Goal: Task Accomplishment & Management: Manage account settings

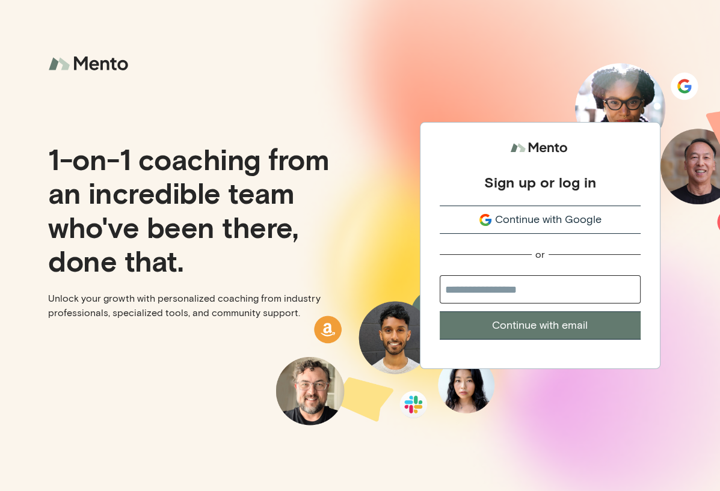
click at [577, 218] on span "Continue with Google" at bounding box center [548, 220] width 106 height 16
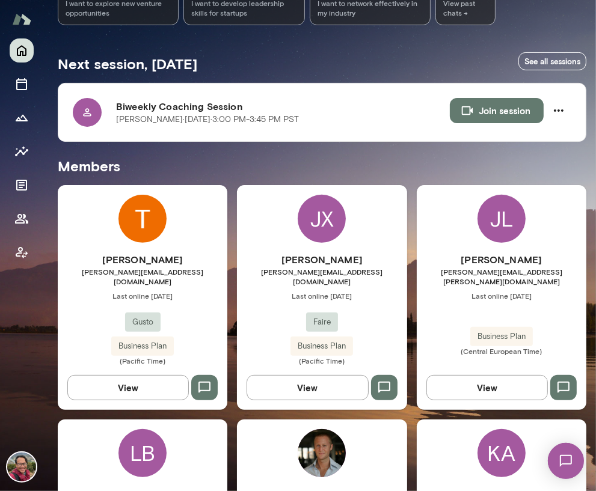
scroll to position [184, 0]
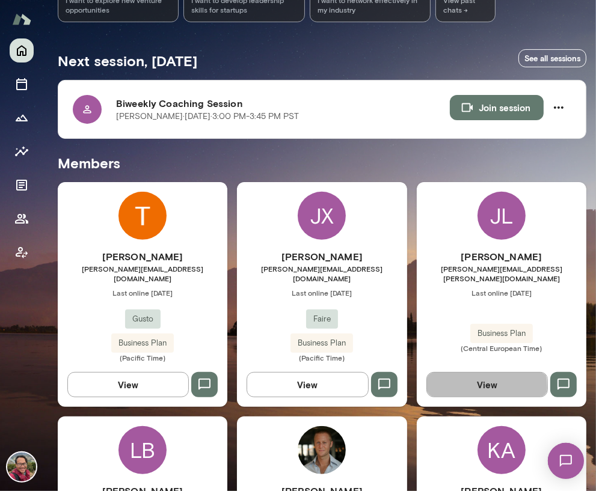
click at [465, 377] on button "View" at bounding box center [486, 384] width 121 height 25
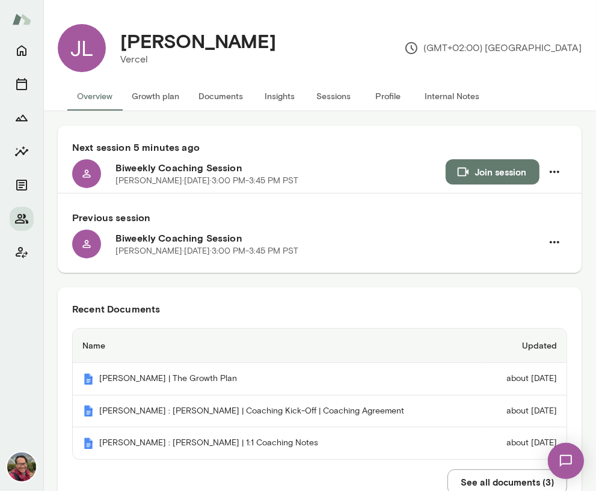
click at [274, 100] on button "Insights" at bounding box center [280, 96] width 54 height 29
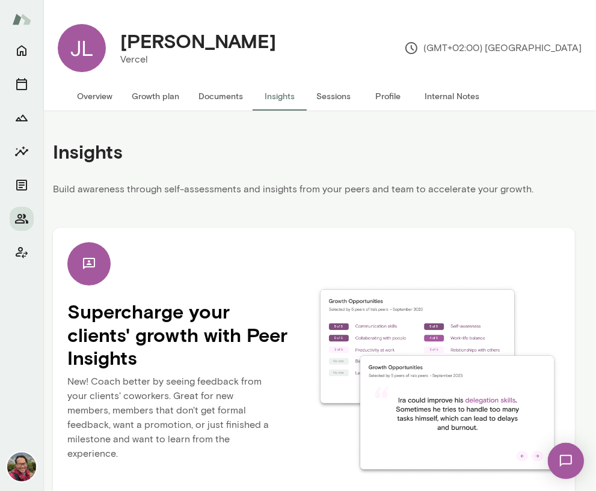
click at [100, 97] on button "Overview" at bounding box center [94, 96] width 55 height 29
